Goal: Use online tool/utility: Utilize a website feature to perform a specific function

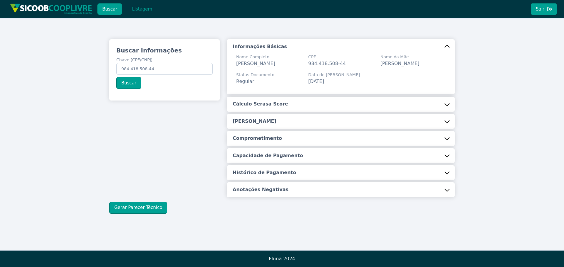
click at [108, 10] on button "Buscar" at bounding box center [109, 9] width 25 height 12
click at [137, 9] on button "Listagem" at bounding box center [142, 9] width 30 height 12
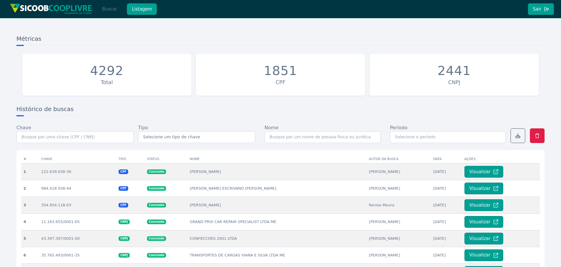
click at [112, 9] on button "Buscar" at bounding box center [109, 9] width 25 height 12
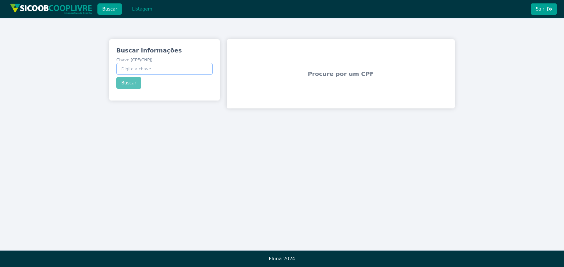
click at [136, 63] on input "Chave (CPF/CNPJ)" at bounding box center [164, 69] width 96 height 12
paste input "49.161.460/0001-90"
type input "49.161.460/0001-90"
click at [129, 83] on button "Buscar" at bounding box center [128, 83] width 25 height 12
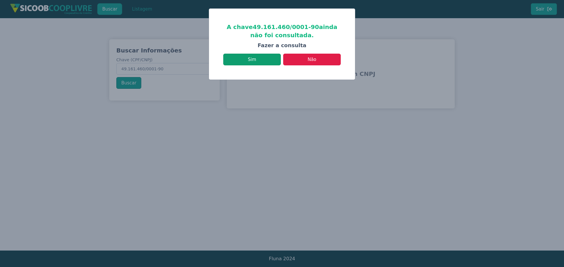
click at [253, 60] on button "Sim" at bounding box center [252, 60] width 58 height 12
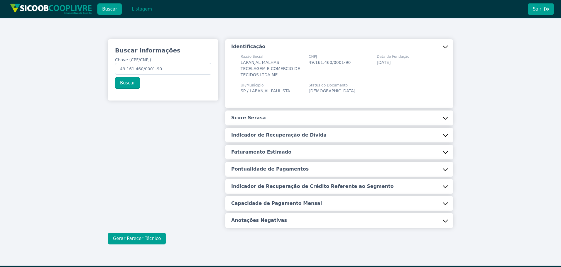
click at [142, 237] on button "Gerar Parecer Técnico" at bounding box center [137, 239] width 58 height 12
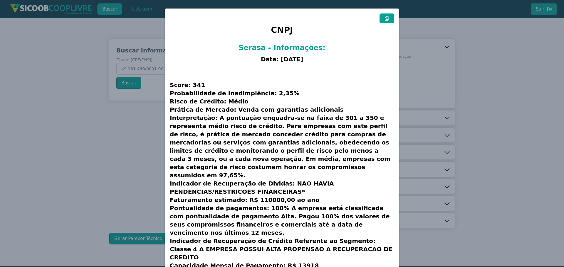
click at [387, 20] on icon at bounding box center [386, 18] width 5 height 5
